Goal: Find specific page/section: Find specific page/section

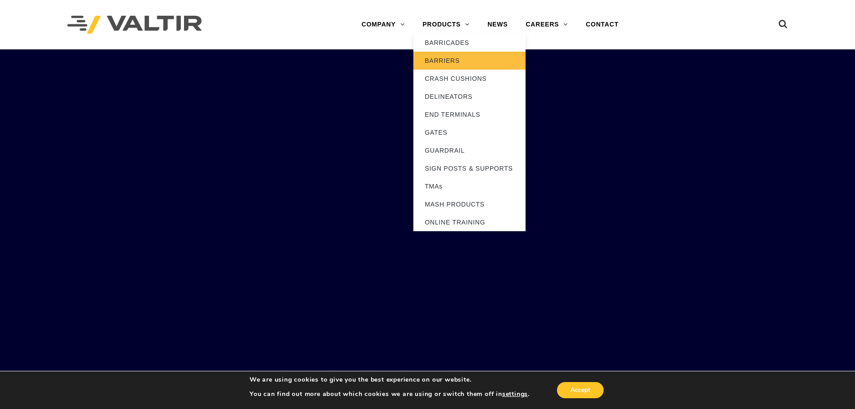
click at [444, 56] on link "BARRIERS" at bounding box center [469, 61] width 112 height 18
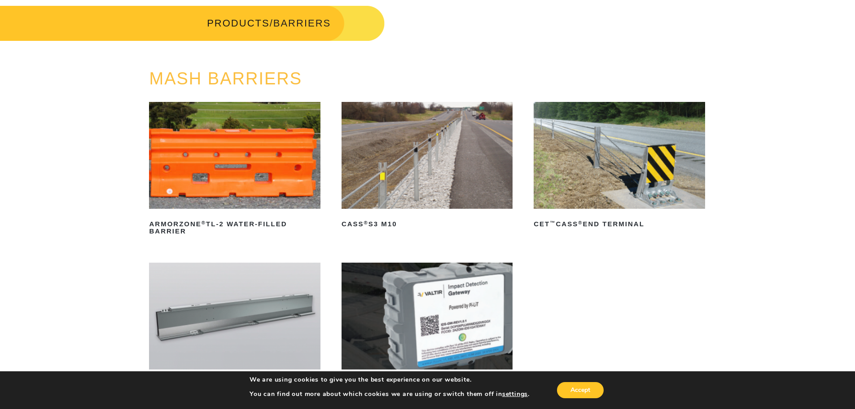
scroll to position [135, 0]
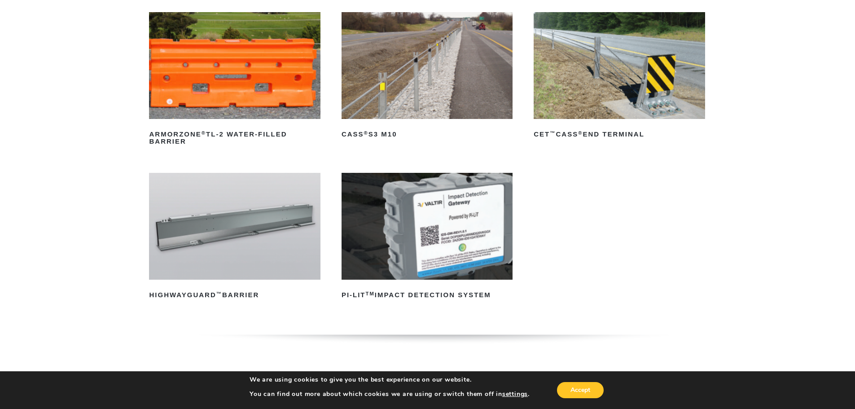
click at [398, 214] on img at bounding box center [427, 226] width 171 height 107
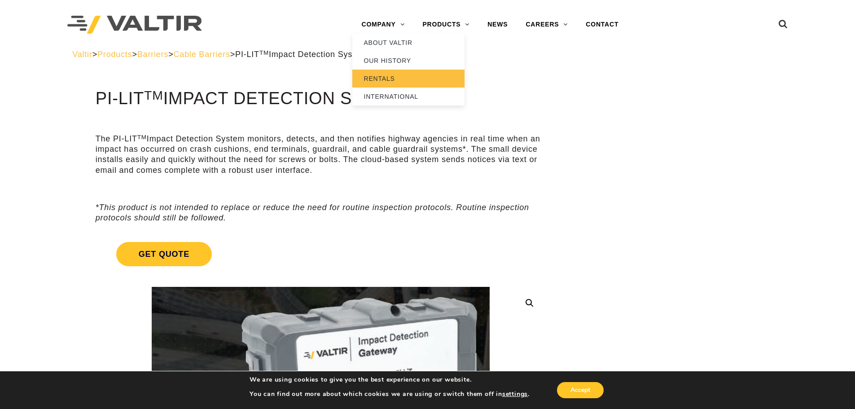
click at [379, 75] on link "RENTALS" at bounding box center [408, 79] width 112 height 18
